Goal: Book appointment/travel/reservation

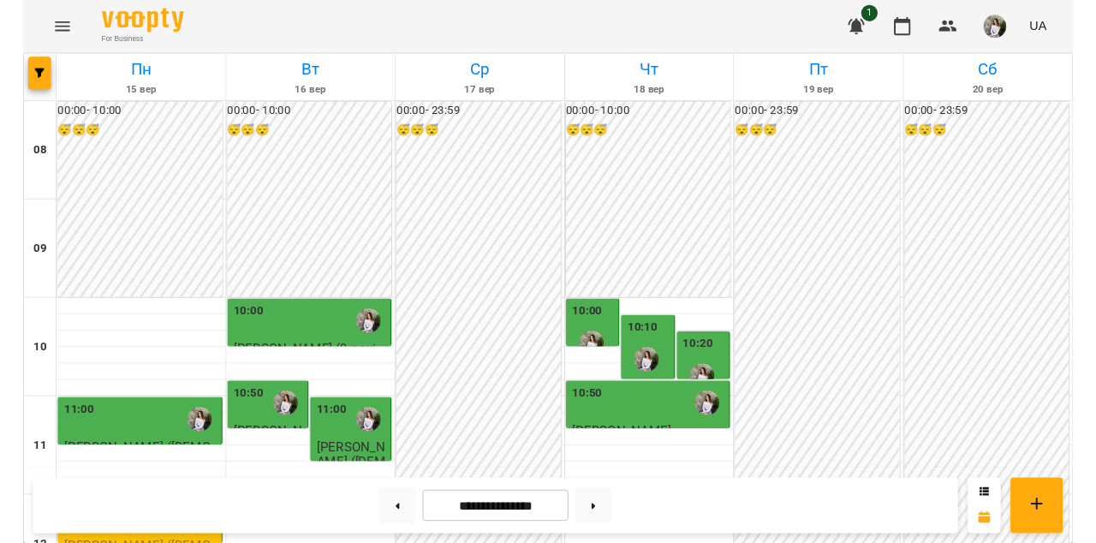
scroll to position [516, 0]
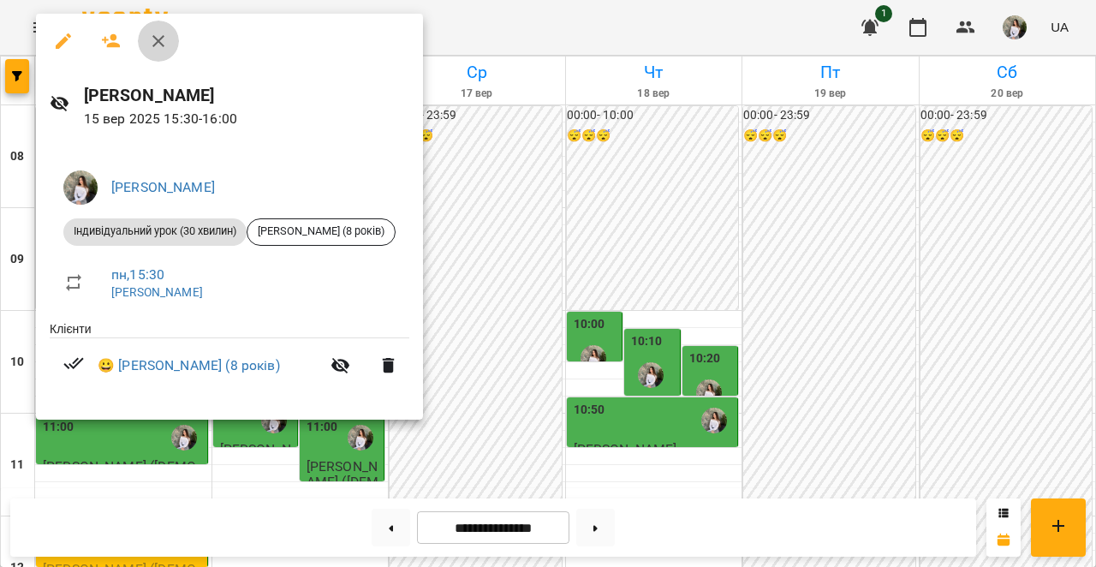
click at [161, 40] on icon "button" at bounding box center [158, 41] width 21 height 21
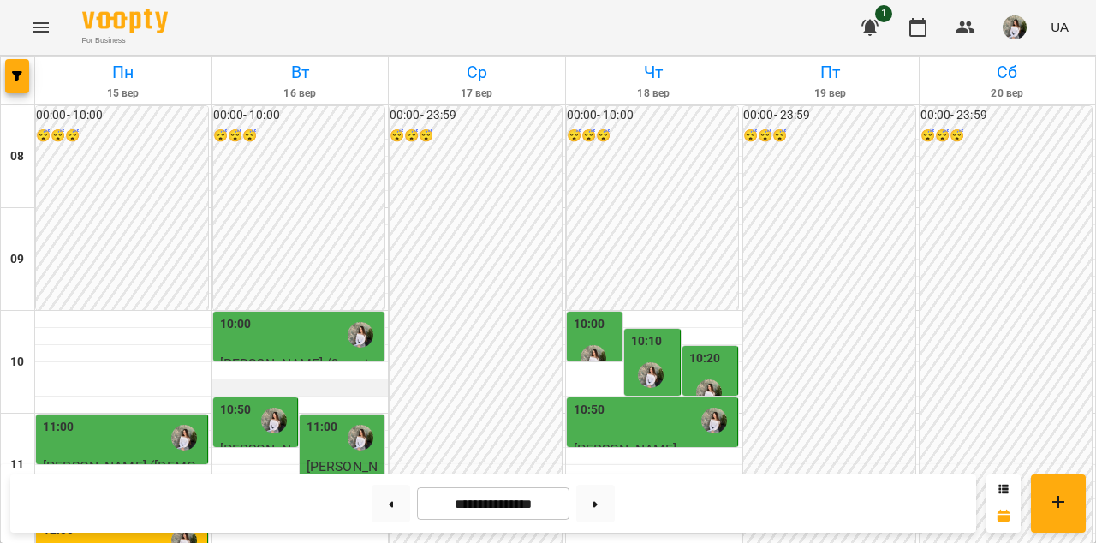
scroll to position [112, 0]
click at [292, 315] on div "10:00" at bounding box center [300, 334] width 161 height 39
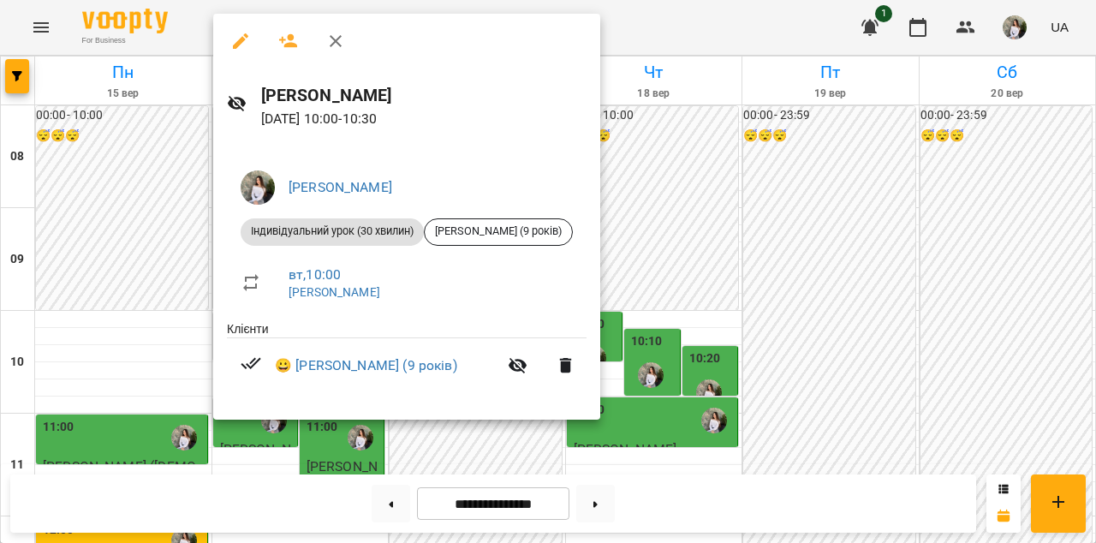
click at [337, 41] on icon "button" at bounding box center [336, 41] width 12 height 12
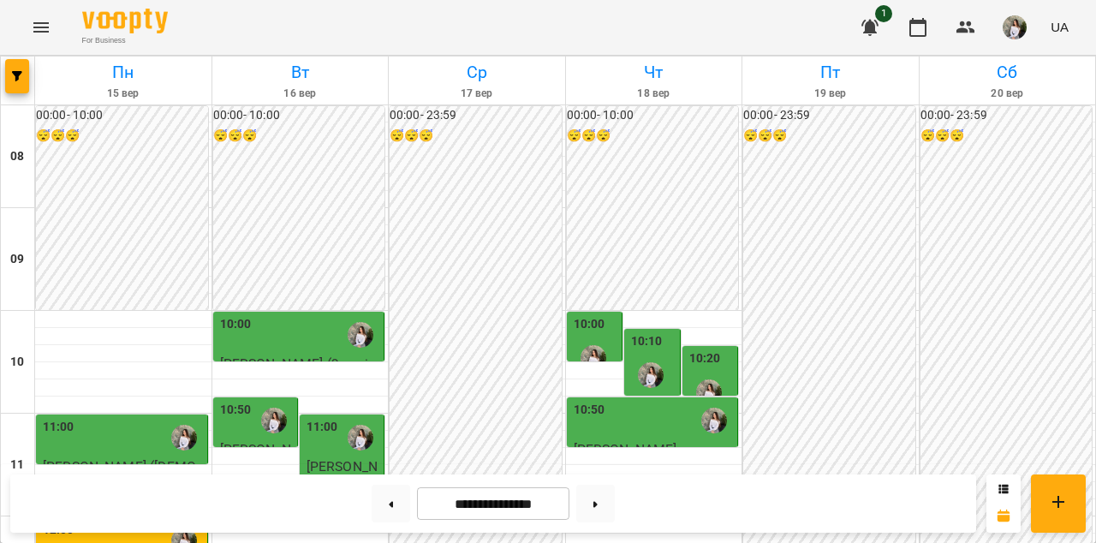
click at [234, 401] on div "10:50" at bounding box center [236, 420] width 32 height 39
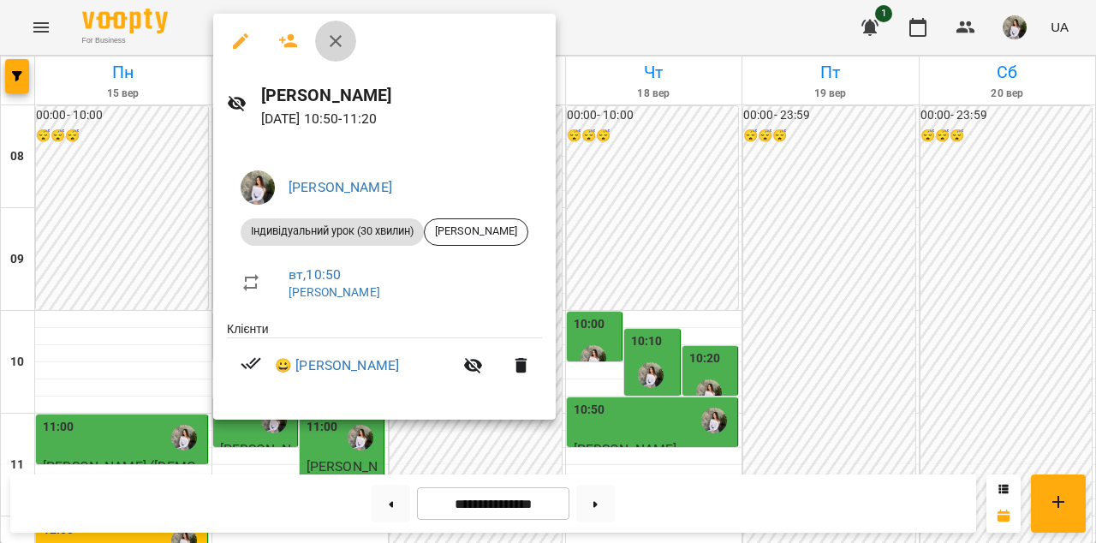
click at [340, 50] on icon "button" at bounding box center [335, 41] width 21 height 21
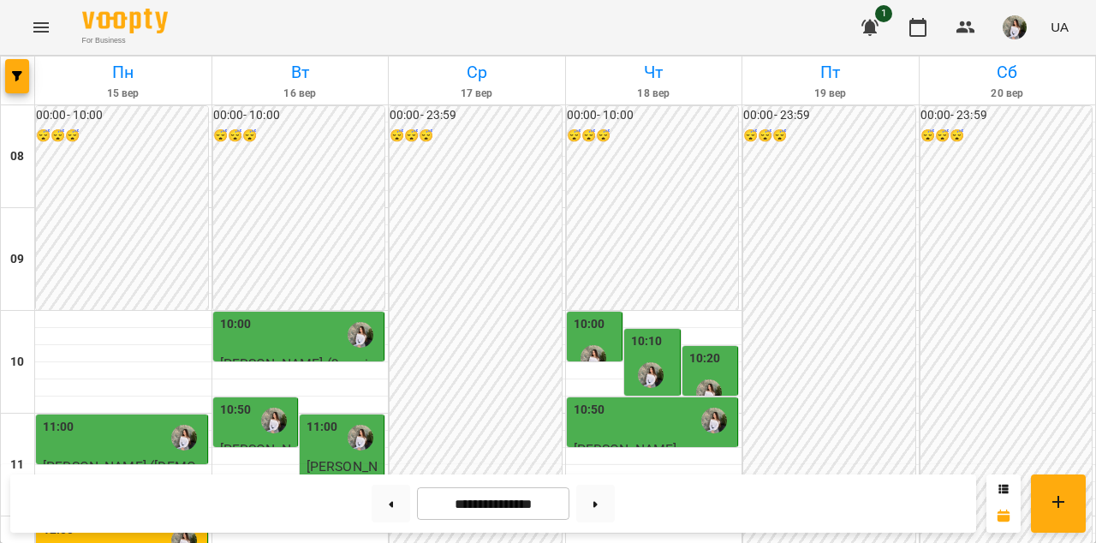
click at [320, 418] on div "11:00" at bounding box center [323, 437] width 32 height 39
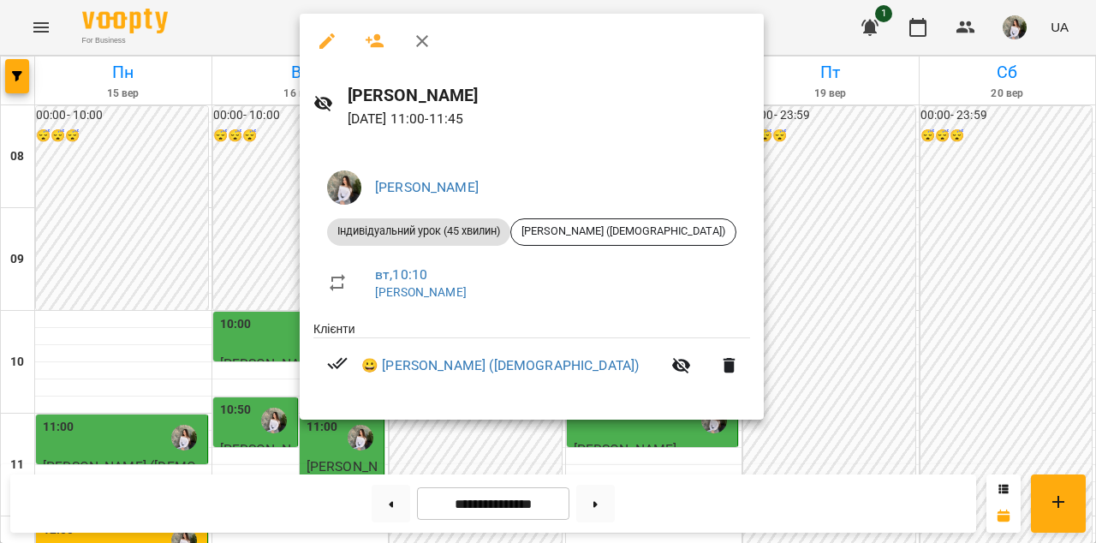
click at [425, 43] on icon "button" at bounding box center [422, 41] width 12 height 12
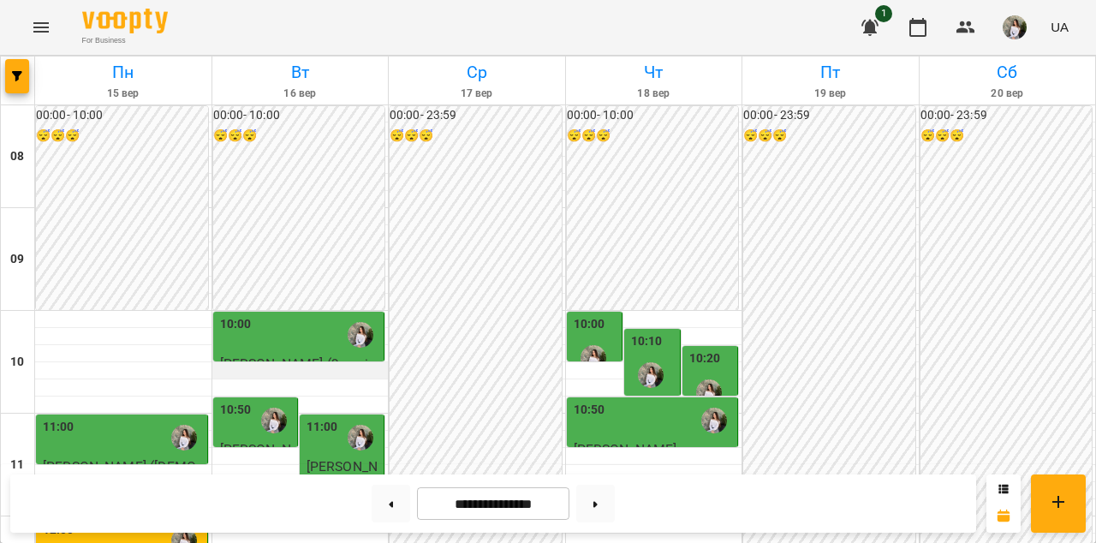
scroll to position [456, 0]
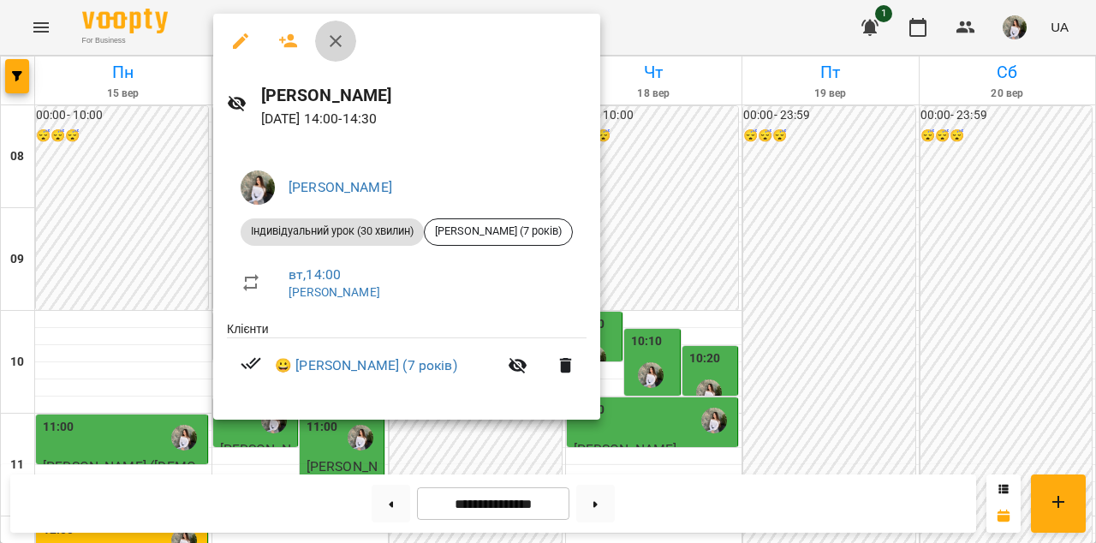
click at [338, 45] on icon "button" at bounding box center [335, 41] width 21 height 21
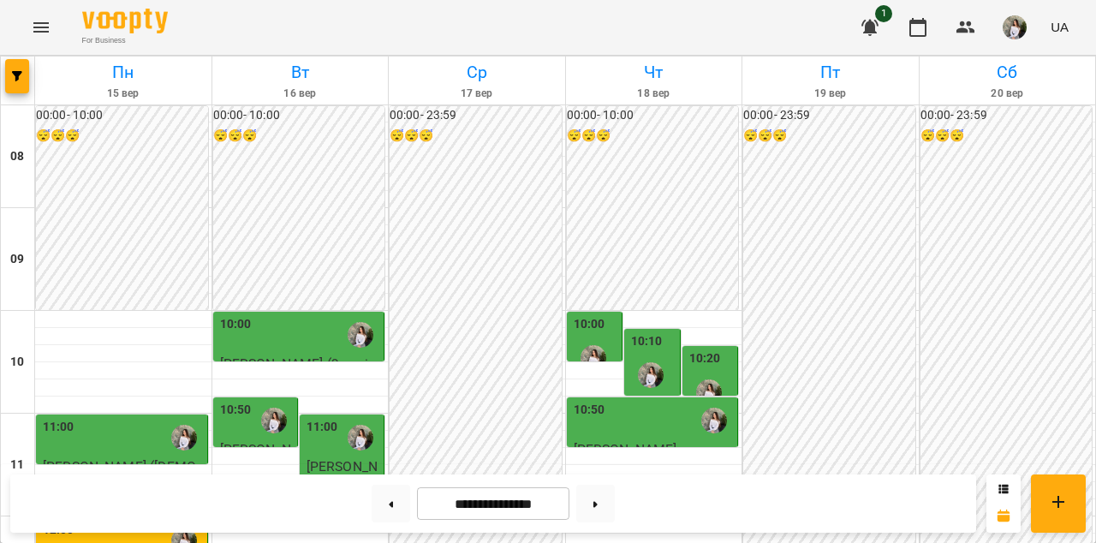
scroll to position [635, 0]
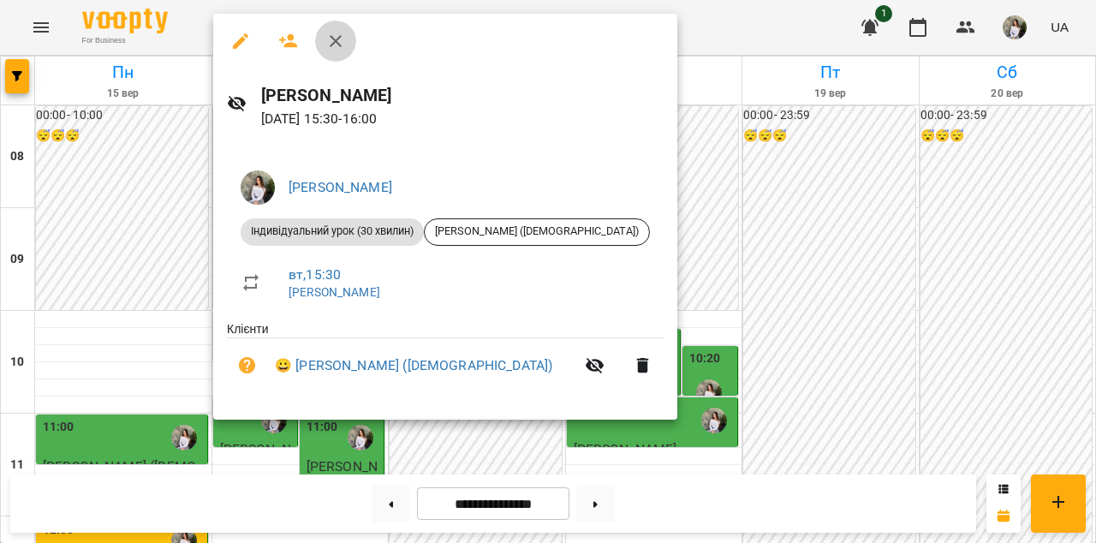
click at [339, 45] on icon "button" at bounding box center [336, 41] width 12 height 12
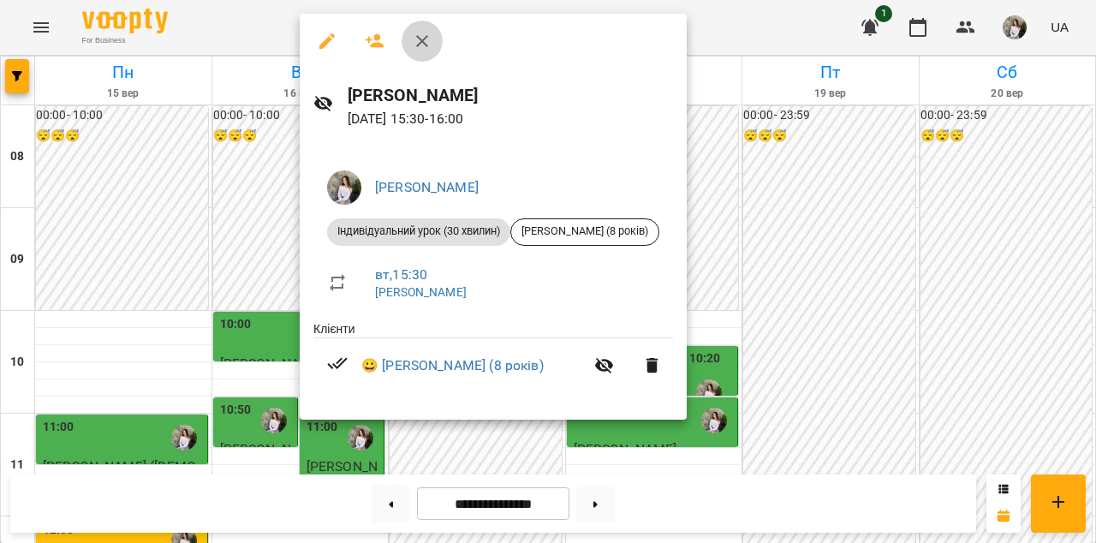
click at [426, 45] on icon "button" at bounding box center [422, 41] width 12 height 12
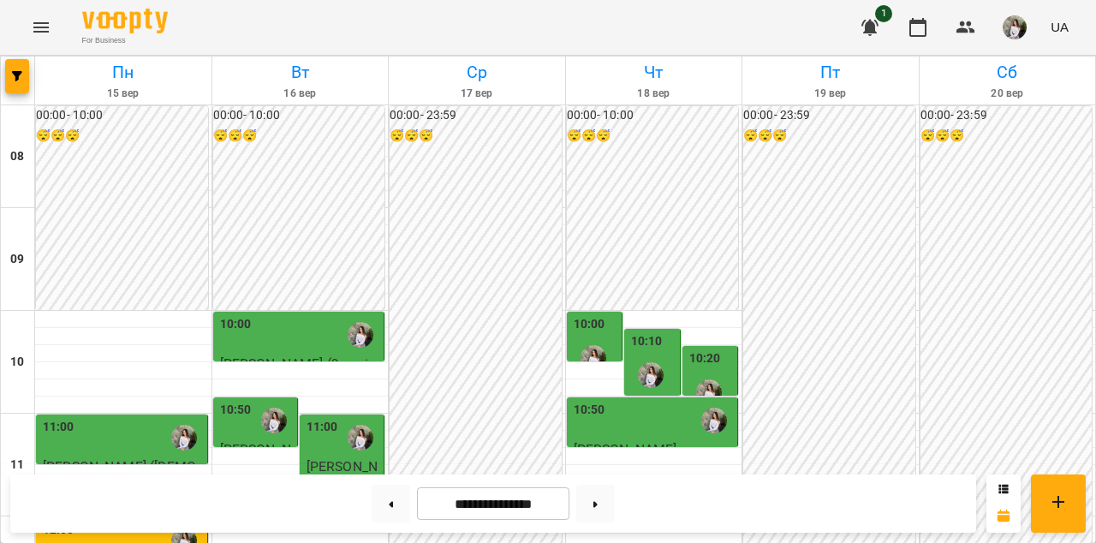
scroll to position [134, 0]
click at [265, 315] on div "10:00" at bounding box center [300, 334] width 161 height 39
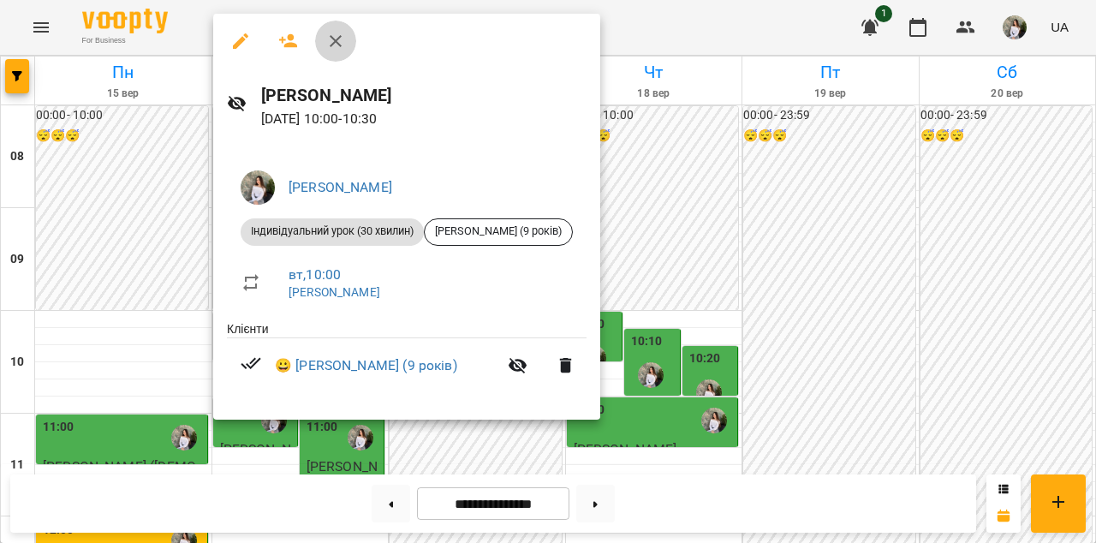
click at [337, 33] on icon "button" at bounding box center [335, 41] width 21 height 21
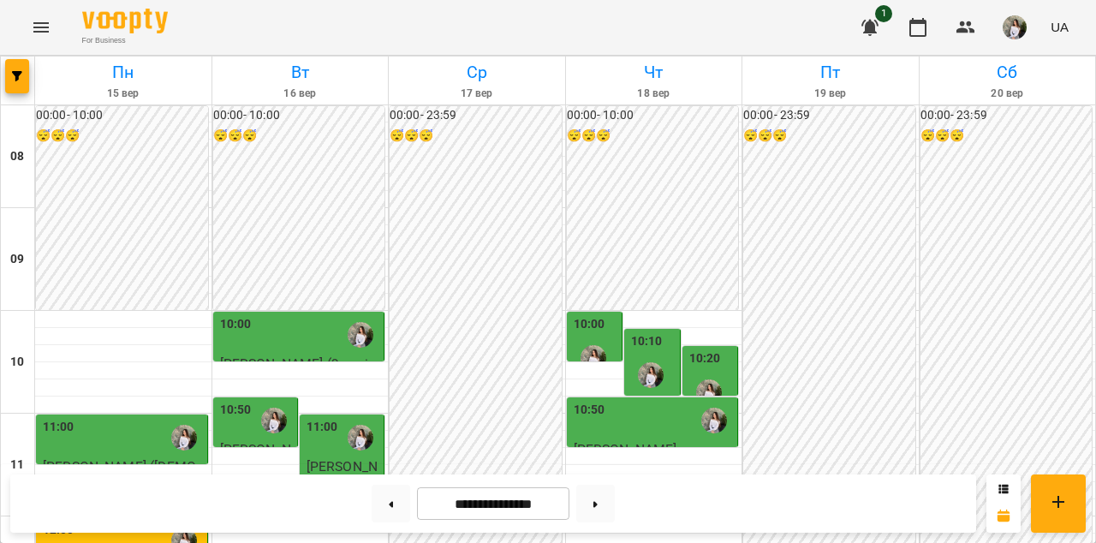
click at [242, 401] on div "10:50" at bounding box center [236, 420] width 32 height 39
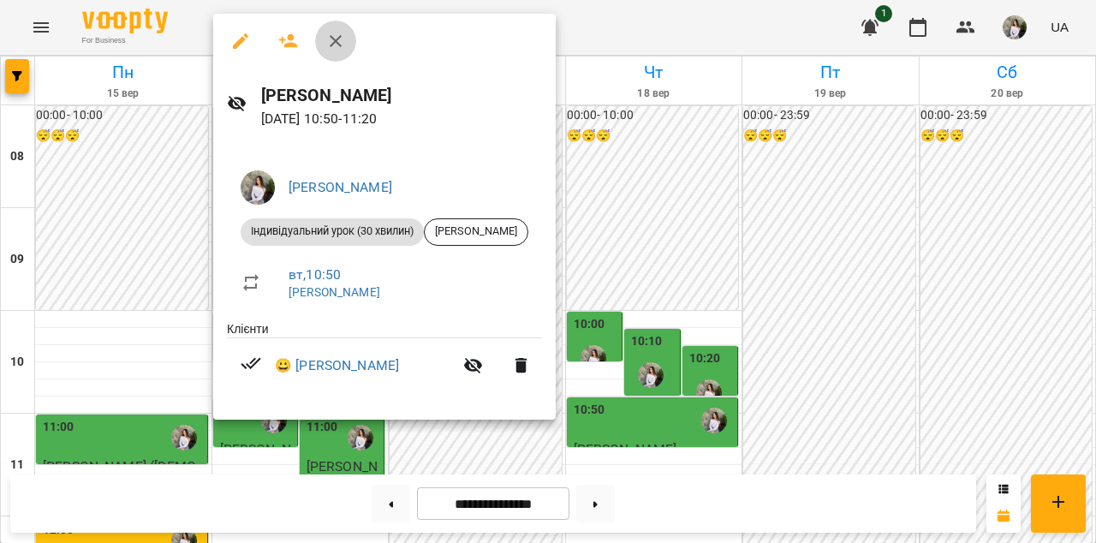
click at [339, 40] on icon "button" at bounding box center [335, 41] width 21 height 21
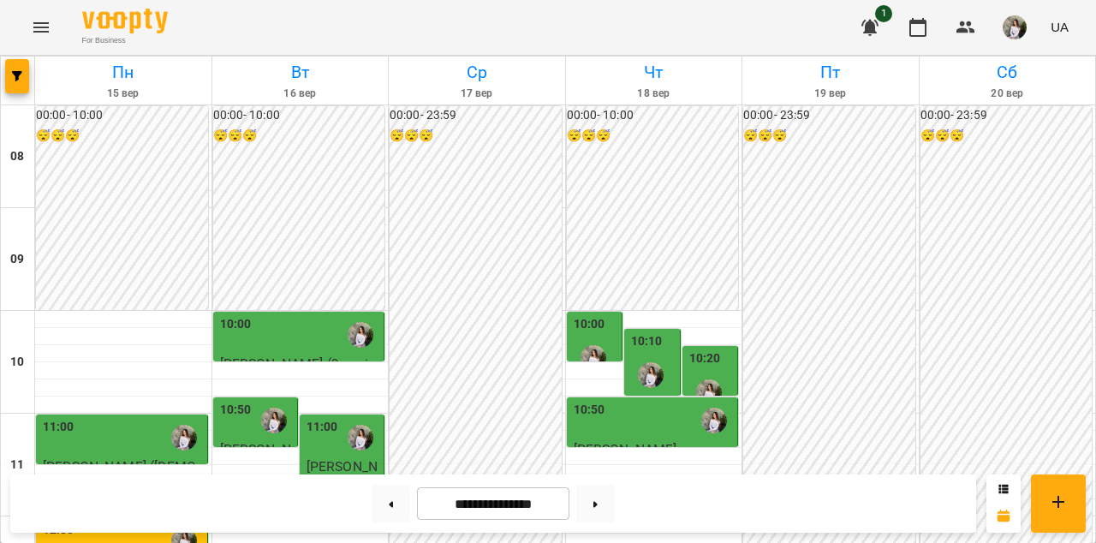
click at [316, 418] on div "11:00" at bounding box center [323, 437] width 32 height 39
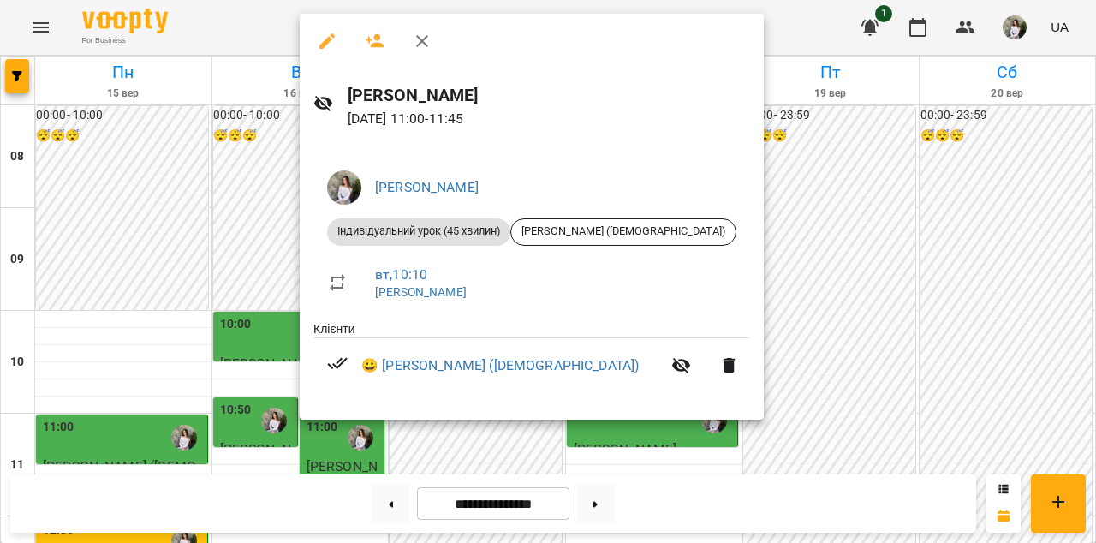
click at [424, 39] on icon "button" at bounding box center [422, 41] width 12 height 12
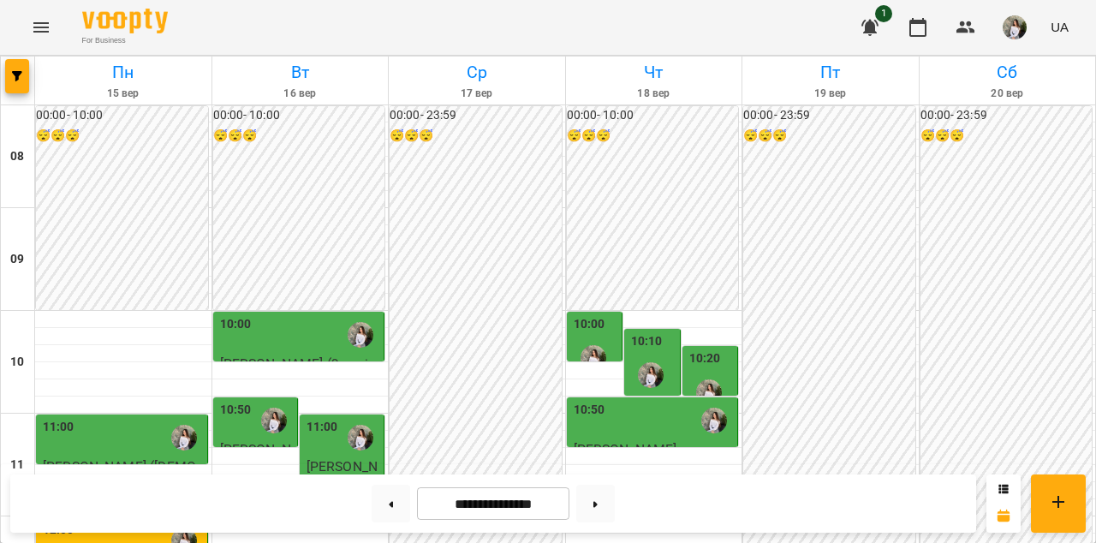
click at [86, 418] on div "11:00" at bounding box center [123, 437] width 161 height 39
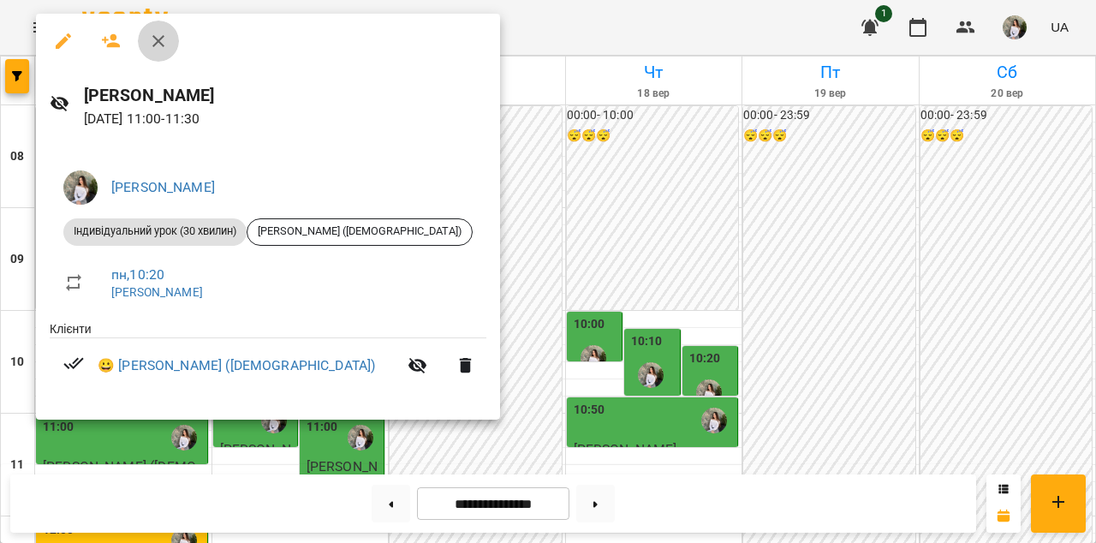
click at [153, 34] on icon "button" at bounding box center [158, 41] width 21 height 21
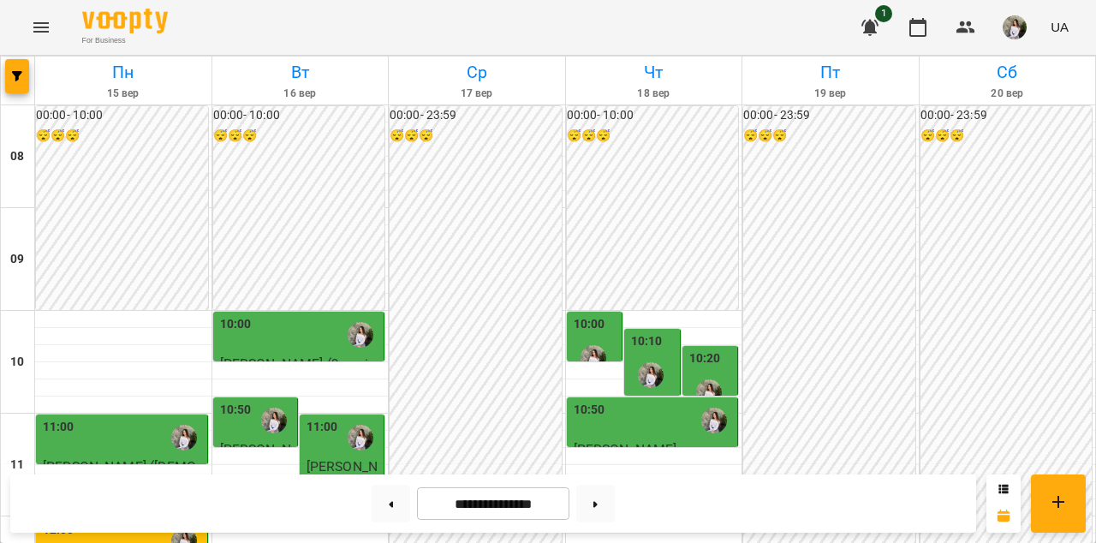
click at [267, 315] on div "10:00" at bounding box center [300, 334] width 161 height 39
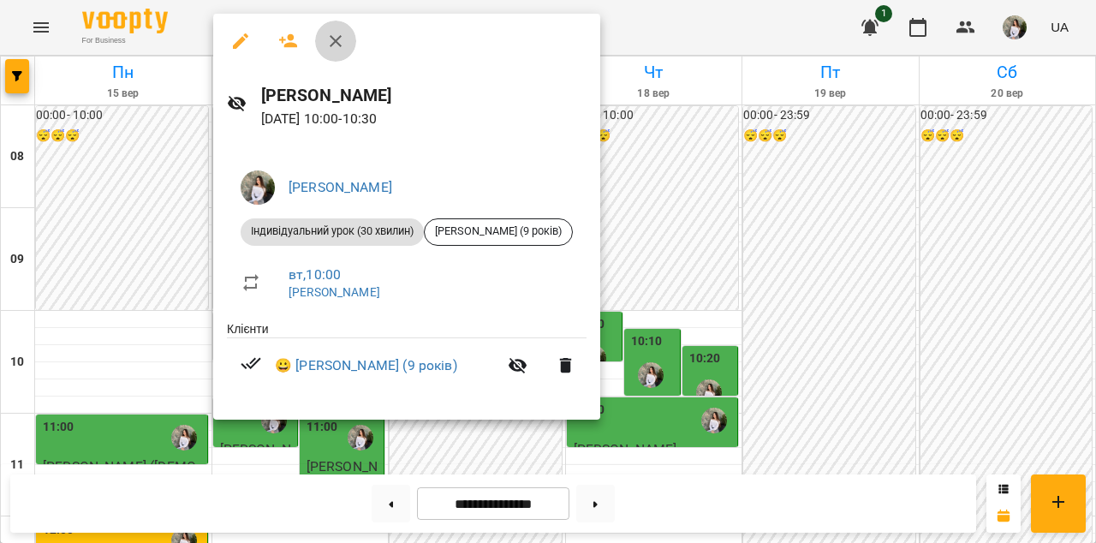
click at [331, 42] on icon "button" at bounding box center [335, 41] width 21 height 21
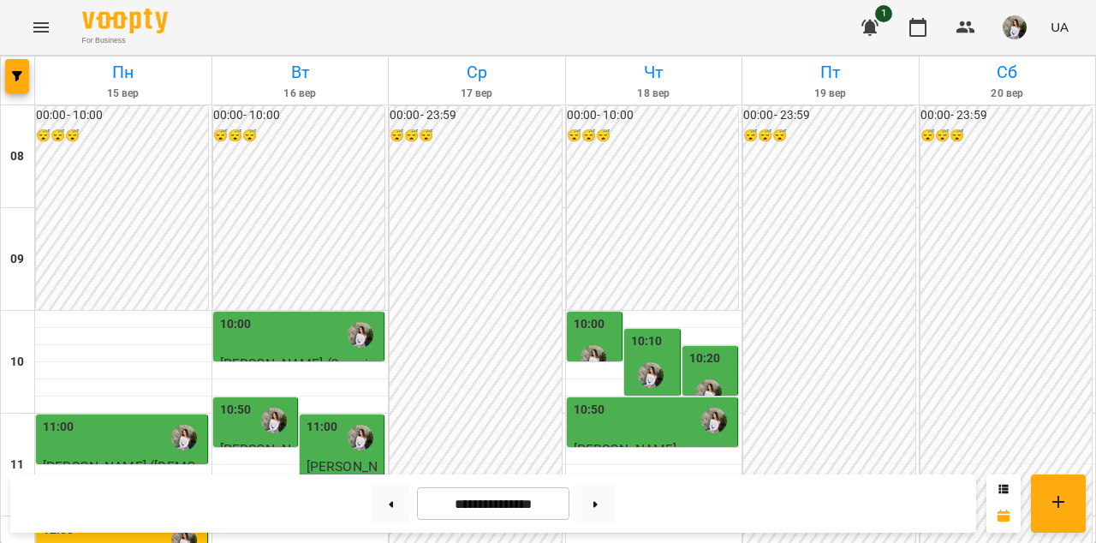
click at [244, 401] on div "10:50" at bounding box center [236, 420] width 32 height 39
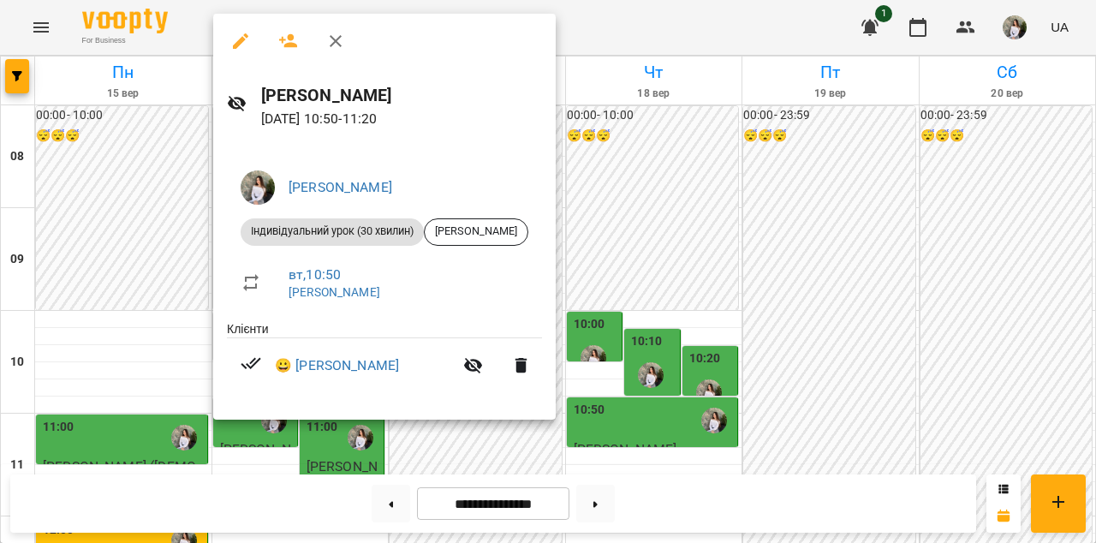
click at [336, 37] on icon "button" at bounding box center [335, 41] width 21 height 21
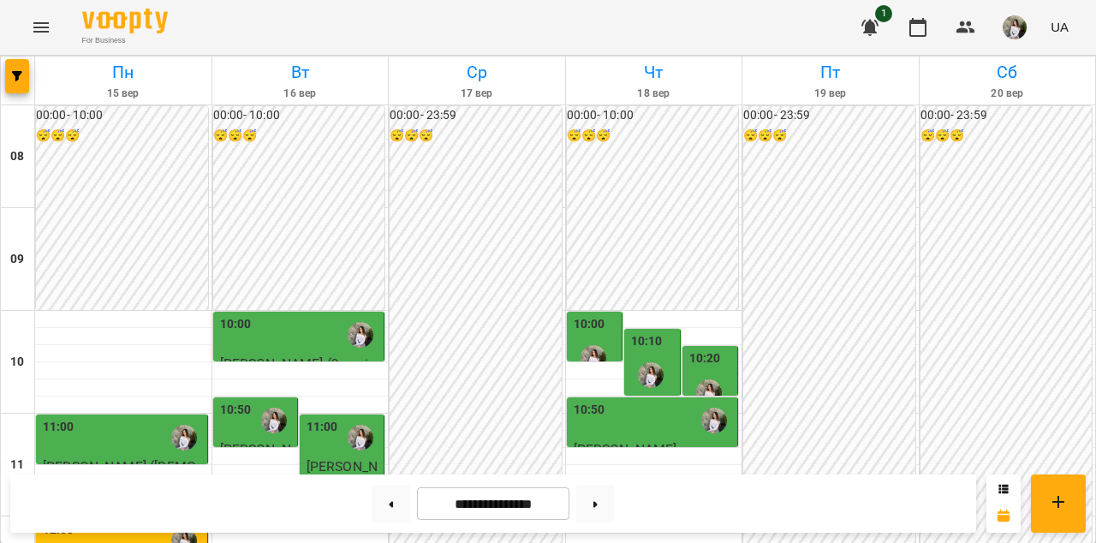
click at [331, 418] on div "11:00" at bounding box center [323, 437] width 32 height 39
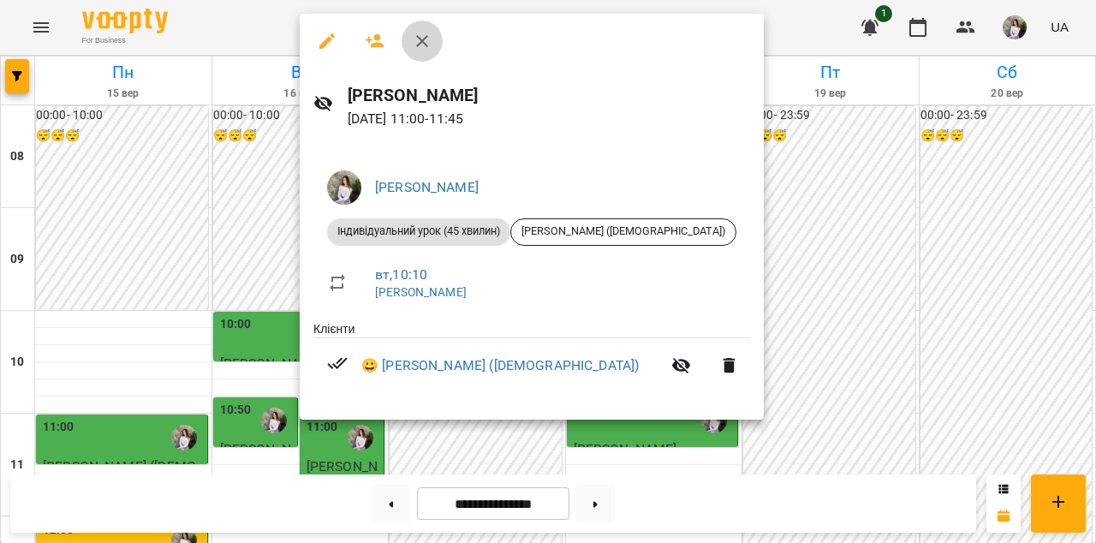
click at [422, 40] on icon "button" at bounding box center [422, 41] width 12 height 12
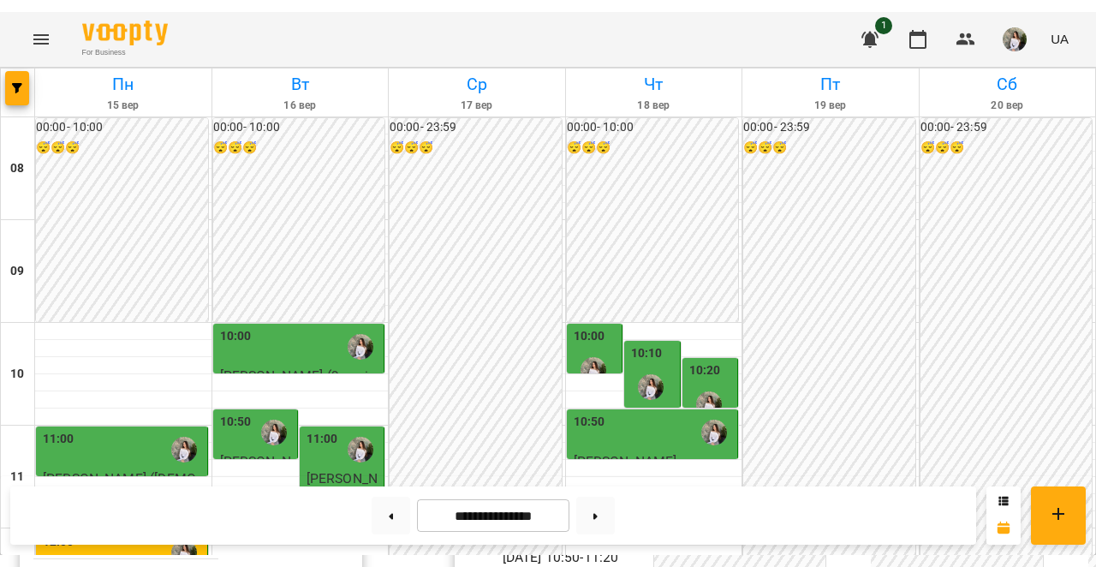
scroll to position [479, 0]
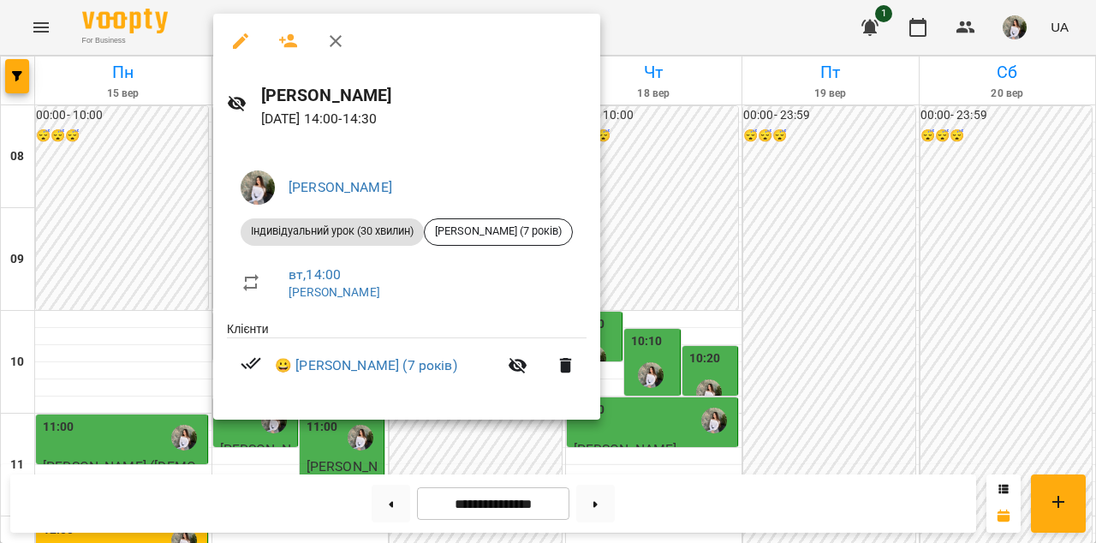
click at [414, 452] on div at bounding box center [548, 271] width 1096 height 543
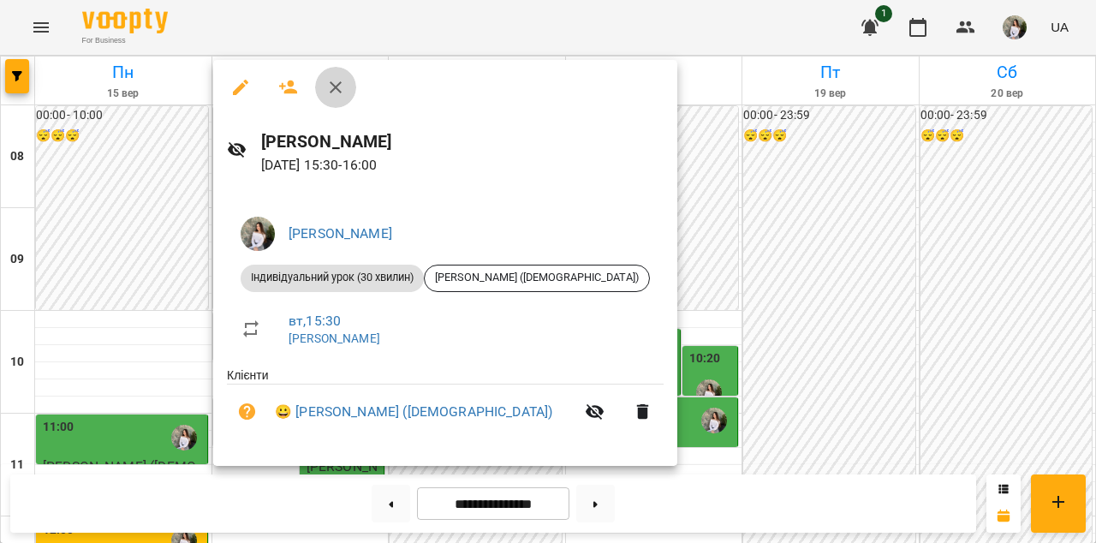
click at [333, 86] on icon "button" at bounding box center [336, 87] width 12 height 12
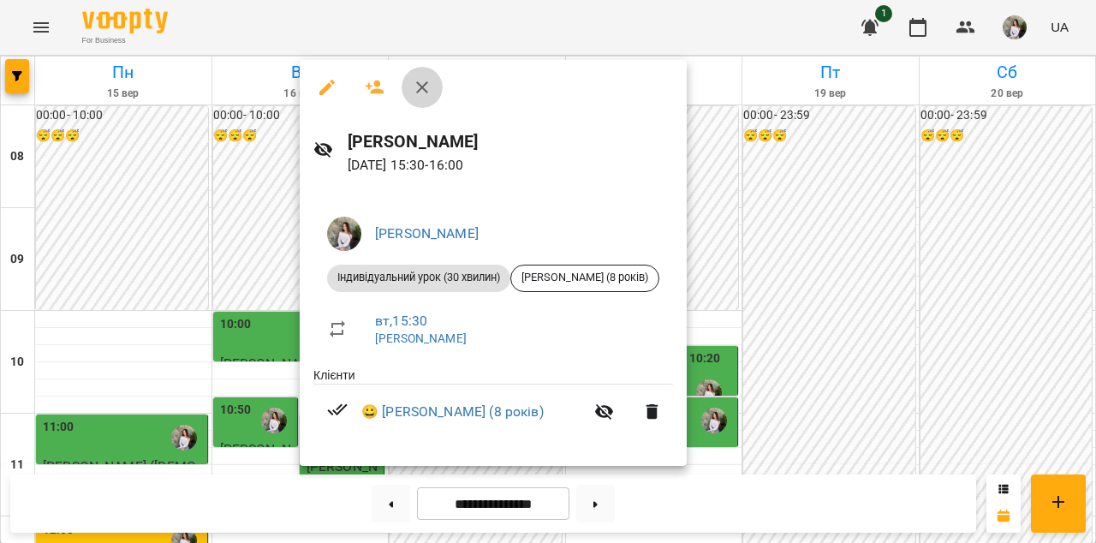
click at [421, 92] on icon "button" at bounding box center [422, 87] width 21 height 21
